Goal: Task Accomplishment & Management: Use online tool/utility

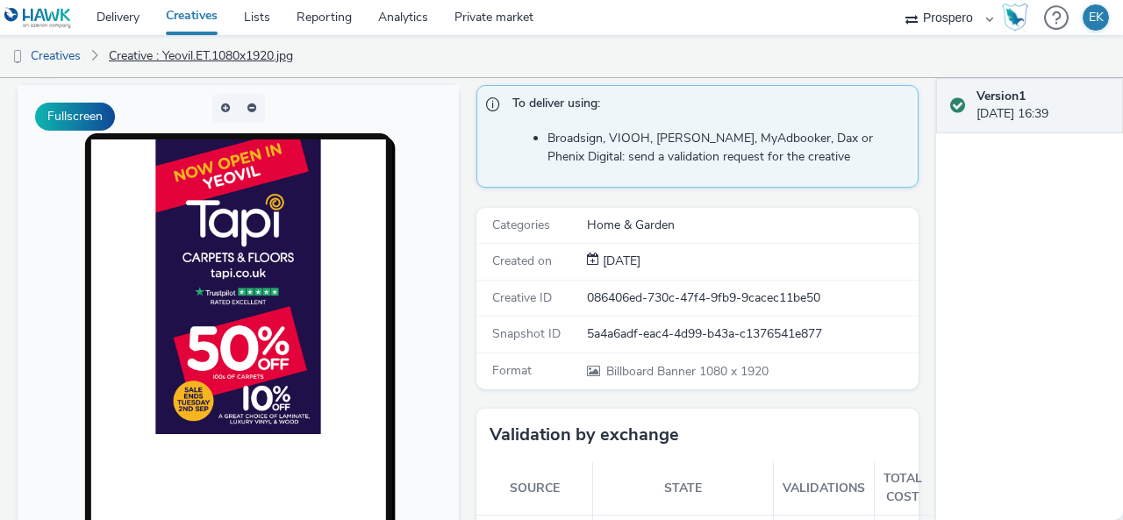
scroll to position [146, 0]
